Goal: Browse casually

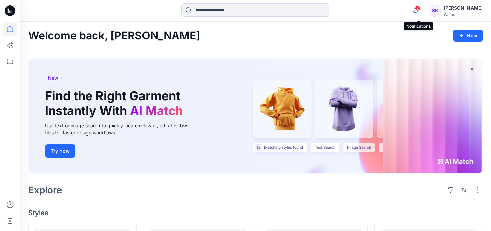
click at [418, 13] on icon "button" at bounding box center [415, 10] width 13 height 13
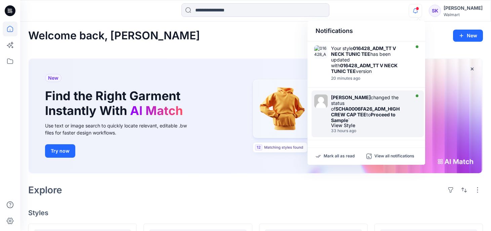
click at [378, 112] on strong "Proceed to Sample" at bounding box center [363, 117] width 65 height 11
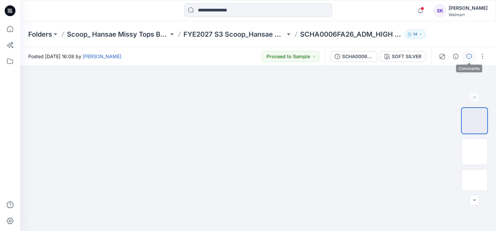
click at [469, 56] on icon "button" at bounding box center [469, 56] width 5 height 5
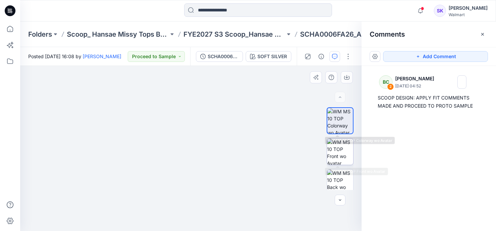
click at [336, 141] on img at bounding box center [340, 152] width 26 height 26
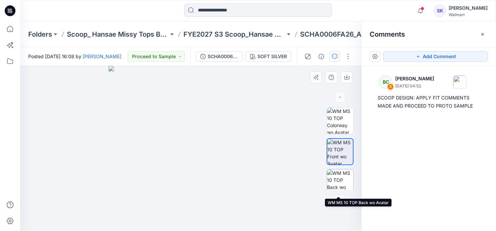
click at [338, 179] on img at bounding box center [340, 182] width 26 height 26
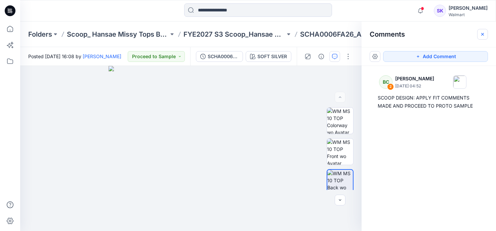
click at [480, 33] on icon "button" at bounding box center [482, 34] width 5 height 5
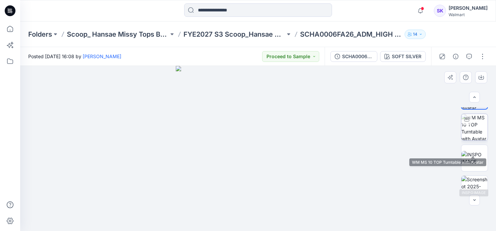
scroll to position [65, 0]
click at [467, 116] on img at bounding box center [475, 118] width 26 height 26
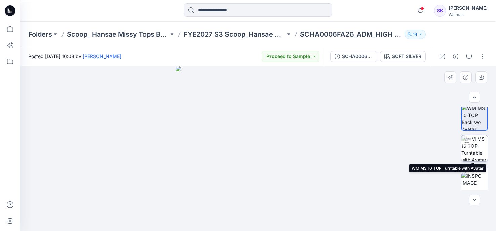
click at [470, 144] on div at bounding box center [467, 140] width 11 height 11
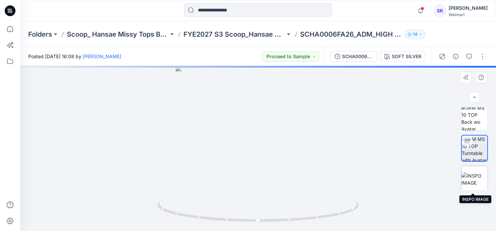
click at [479, 172] on img at bounding box center [475, 179] width 26 height 14
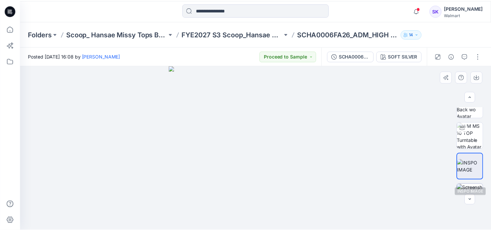
scroll to position [99, 0]
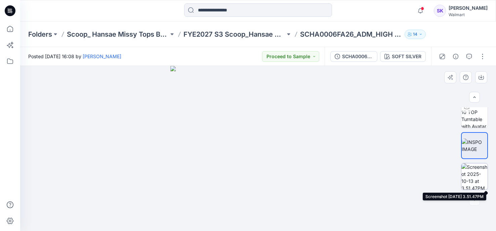
click at [469, 180] on img at bounding box center [475, 176] width 26 height 26
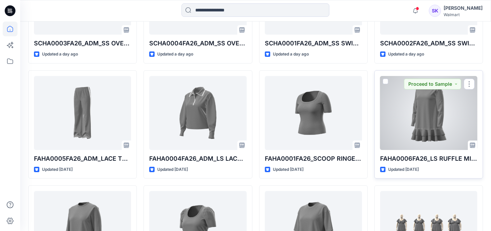
scroll to position [404, 0]
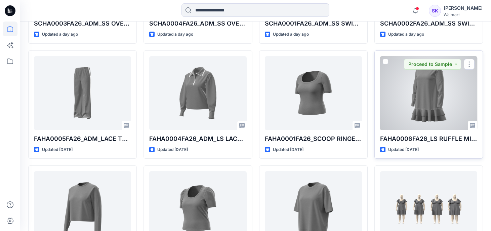
click at [403, 104] on div at bounding box center [428, 93] width 97 height 74
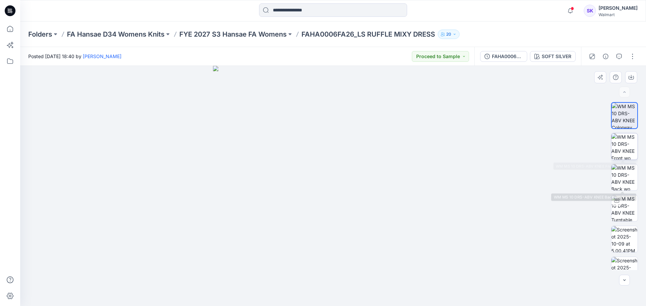
click at [496, 136] on img at bounding box center [624, 147] width 26 height 26
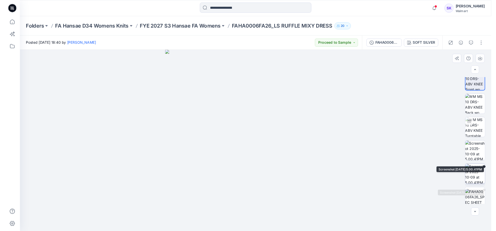
scroll to position [44, 0]
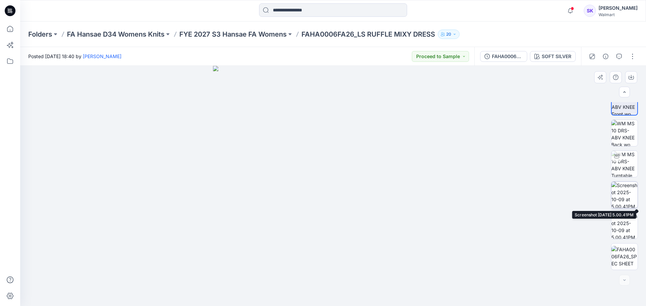
click at [496, 199] on img at bounding box center [624, 195] width 26 height 26
